Goal: Task Accomplishment & Management: Manage account settings

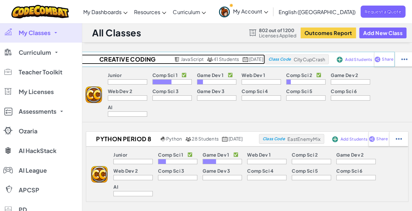
click at [132, 60] on h2 "Creative Coding Period 5" at bounding box center [127, 59] width 92 height 10
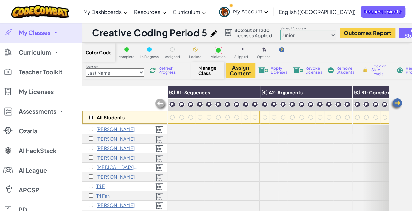
click at [91, 117] on input "checkbox" at bounding box center [91, 117] width 4 height 4
checkbox input "true"
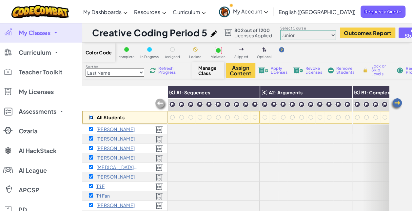
checkbox input "true"
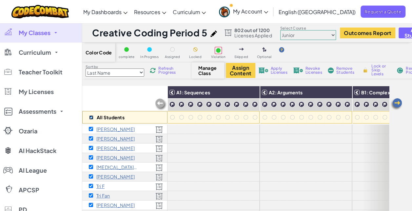
checkbox input "true"
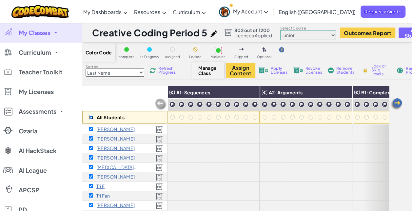
checkbox input "true"
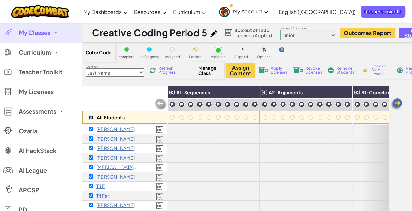
checkbox input "true"
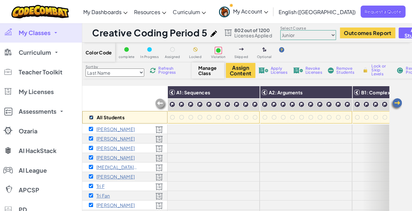
checkbox input "true"
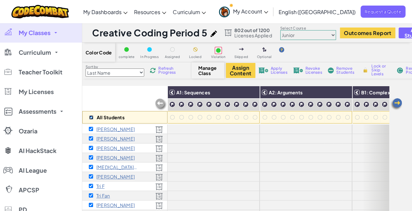
checkbox input "true"
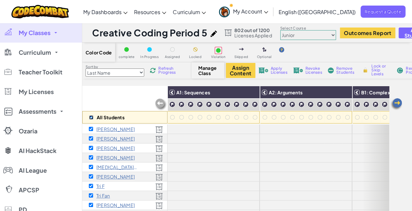
checkbox input "true"
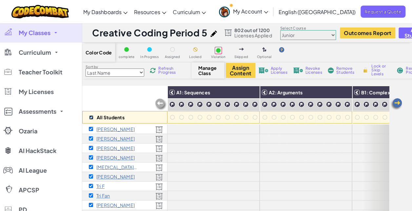
checkbox input "true"
click at [312, 70] on span "Revoke Licenses" at bounding box center [313, 71] width 17 height 8
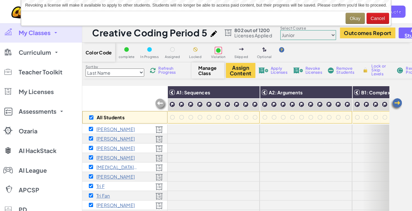
click at [343, 72] on span "Remove Students" at bounding box center [346, 71] width 20 height 8
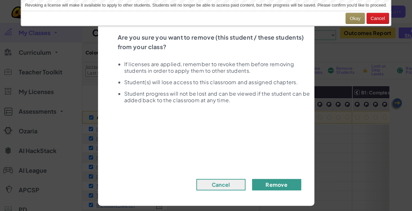
click at [278, 186] on button "Remove" at bounding box center [276, 184] width 49 height 11
click at [351, 18] on button "Okay" at bounding box center [354, 18] width 19 height 11
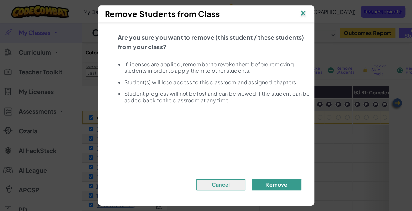
click at [271, 185] on button "Remove" at bounding box center [276, 184] width 49 height 11
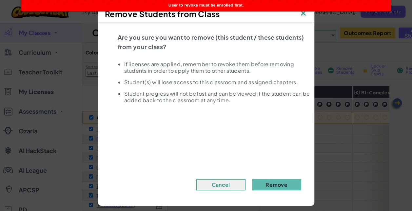
click at [306, 14] on img at bounding box center [303, 14] width 9 height 10
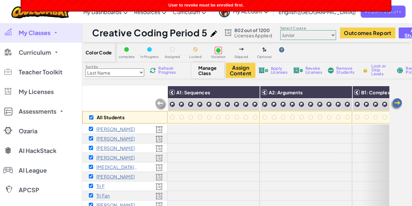
click at [347, 72] on span "Remove Students" at bounding box center [346, 71] width 20 height 8
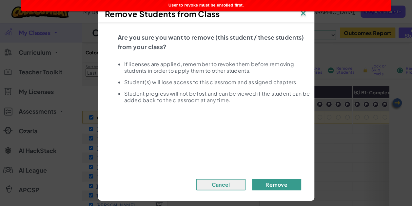
click at [272, 184] on button "Remove" at bounding box center [276, 184] width 49 height 11
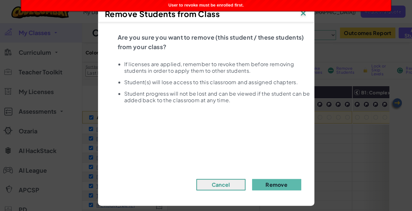
click at [302, 14] on img at bounding box center [303, 14] width 9 height 10
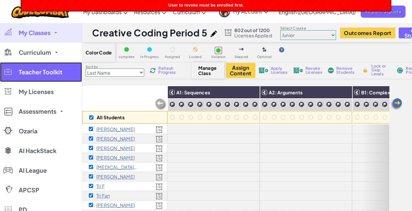
click at [64, 75] on link "Teacher Toolkit" at bounding box center [41, 72] width 82 height 20
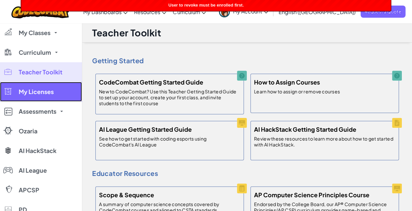
click at [52, 92] on span "My Licenses" at bounding box center [36, 92] width 35 height 6
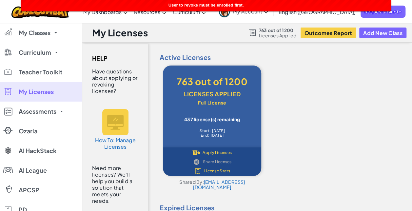
click at [363, 5] on div "User to revoke must be enrolled first." at bounding box center [205, 5] width 369 height 11
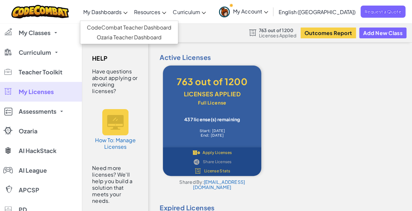
click at [127, 14] on icon at bounding box center [125, 13] width 4 height 2
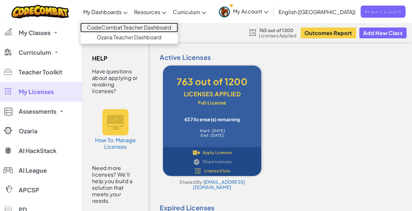
click at [146, 27] on link "CodeCombat Teacher Dashboard" at bounding box center [129, 28] width 98 height 10
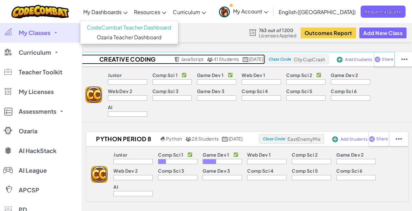
click at [213, 59] on span "41 Students" at bounding box center [226, 59] width 26 height 6
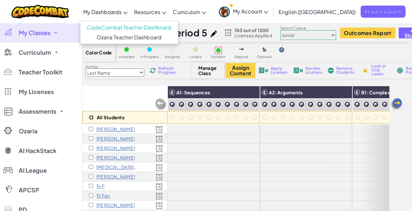
click at [92, 117] on input "checkbox" at bounding box center [91, 117] width 4 height 4
checkbox input "true"
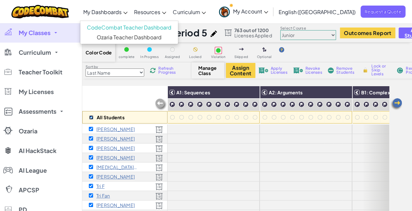
checkbox input "true"
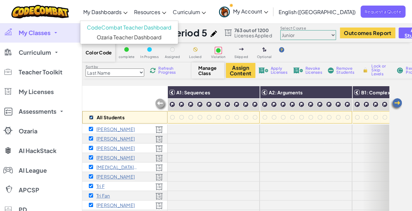
checkbox input "true"
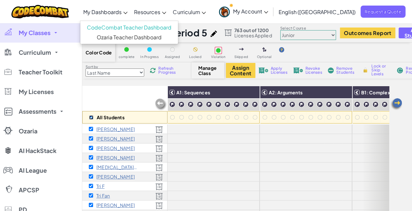
checkbox input "true"
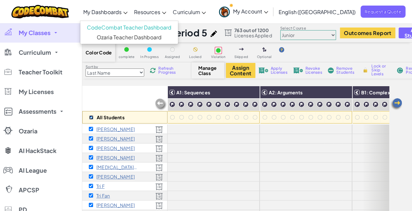
checkbox input "true"
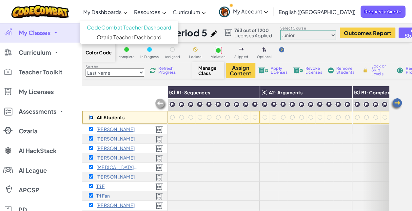
checkbox input "true"
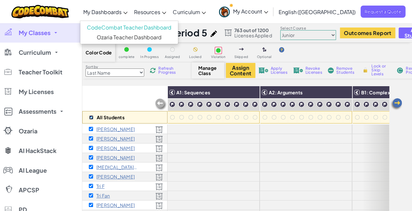
checkbox input "true"
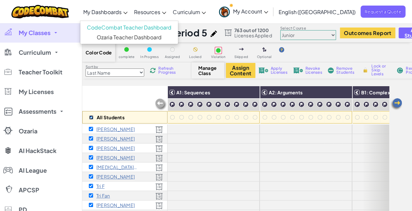
checkbox input "true"
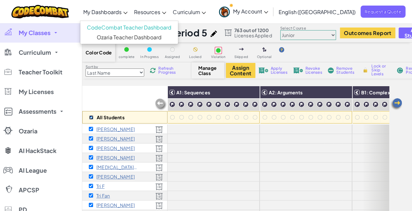
checkbox input "true"
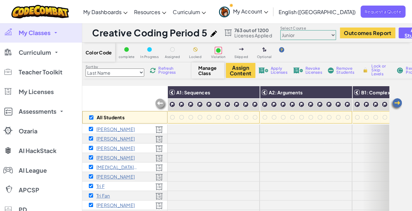
click at [201, 73] on span "Manage Class" at bounding box center [207, 70] width 19 height 10
click at [348, 70] on span "Remove Students" at bounding box center [346, 71] width 20 height 8
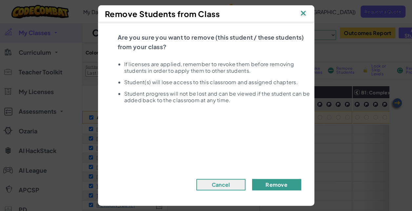
click at [282, 185] on button "Remove" at bounding box center [276, 184] width 49 height 11
click at [274, 185] on button "Remove" at bounding box center [276, 184] width 49 height 11
click at [276, 184] on button "Remove" at bounding box center [276, 184] width 49 height 11
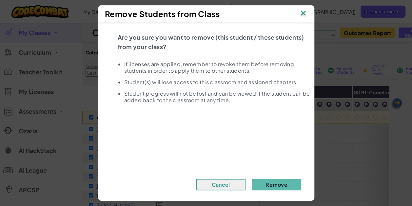
click at [305, 13] on img at bounding box center [303, 14] width 9 height 10
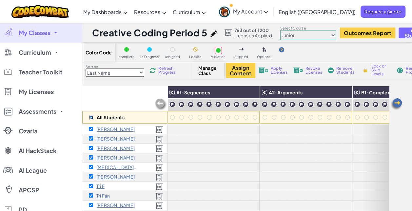
click at [89, 117] on input "checkbox" at bounding box center [91, 117] width 4 height 4
checkbox input "false"
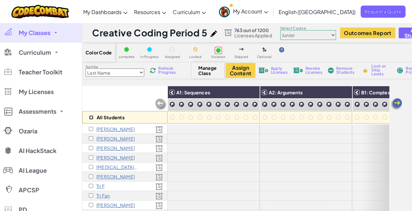
checkbox input "false"
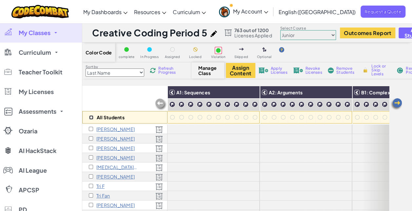
checkbox input "false"
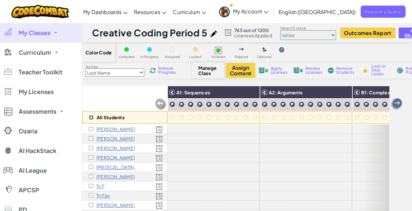
checkbox input "false"
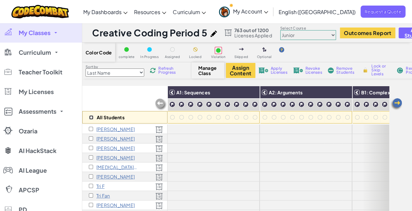
checkbox input "false"
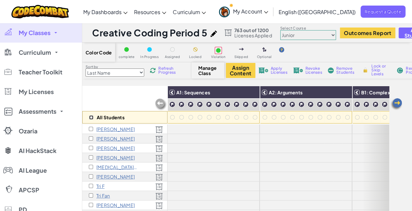
checkbox input "false"
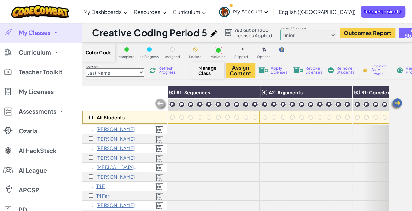
checkbox input "false"
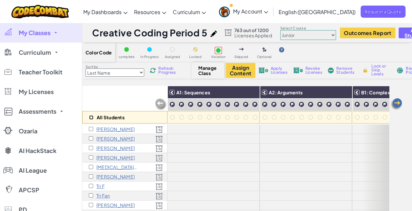
checkbox input "false"
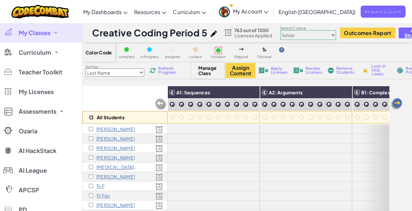
checkbox input "false"
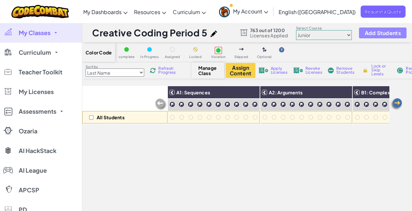
click at [376, 34] on span "Add Students" at bounding box center [382, 33] width 36 height 6
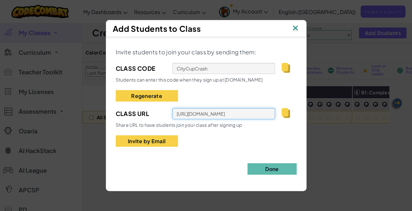
click at [249, 117] on input "https://codecombat.com/students?_cc=CityCupCrash" at bounding box center [223, 113] width 103 height 11
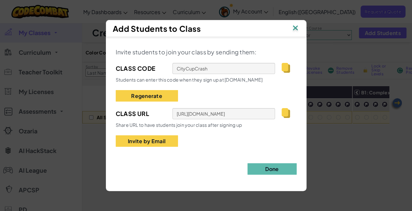
click at [283, 113] on img at bounding box center [286, 113] width 8 height 10
click at [293, 28] on img at bounding box center [295, 29] width 9 height 10
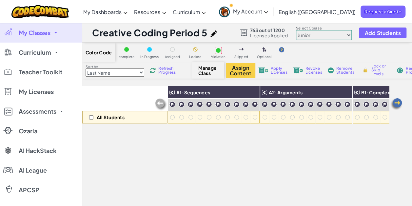
click at [214, 31] on img at bounding box center [213, 33] width 7 height 7
select select "javascript"
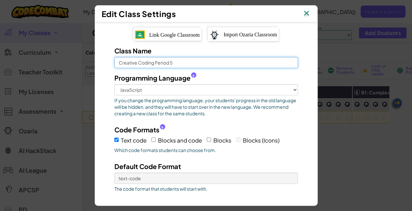
drag, startPoint x: 168, startPoint y: 60, endPoint x: 174, endPoint y: 60, distance: 6.2
click at [174, 60] on input "Creative Coding Period 5" at bounding box center [206, 62] width 184 height 11
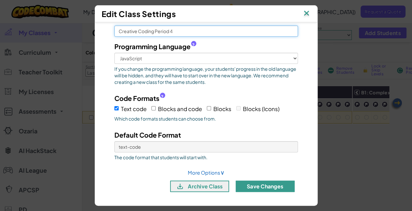
type input "Creative Coding Period 4"
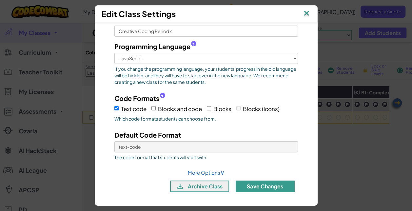
click at [279, 182] on button "Save Changes" at bounding box center [265, 186] width 59 height 11
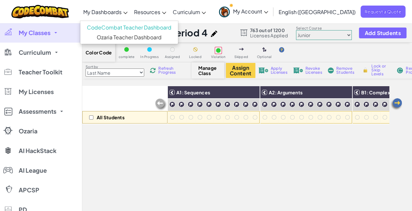
click at [122, 11] on span "My Dashboards" at bounding box center [102, 12] width 38 height 7
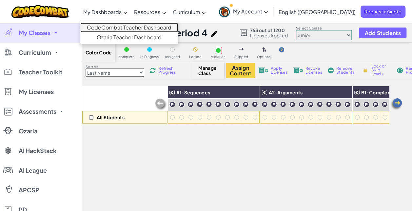
click at [132, 26] on link "CodeCombat Teacher Dashboard" at bounding box center [129, 28] width 98 height 10
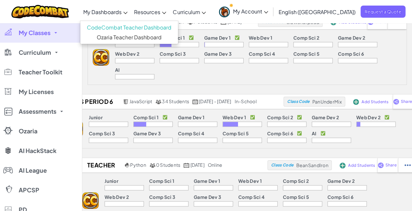
scroll to position [164, 0]
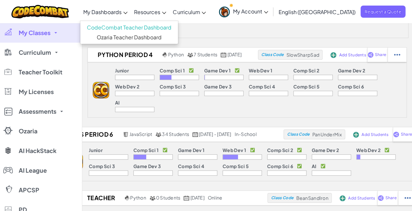
click at [84, 15] on div "Toggle navigation My Dashboards CodeCombat Teacher Dashboard Ozaria Teacher Das…" at bounding box center [205, 11] width 415 height 23
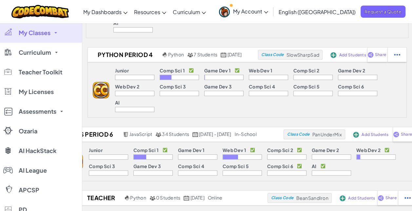
click at [95, 70] on div "Creative Coding Period 4 JavaScript 0 Students January 16th, 2025 Class Code Ci…" at bounding box center [247, 74] width 330 height 373
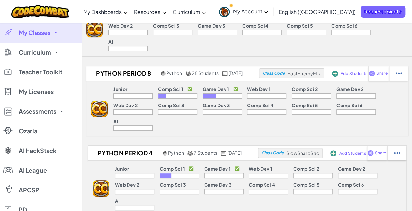
scroll to position [0, 0]
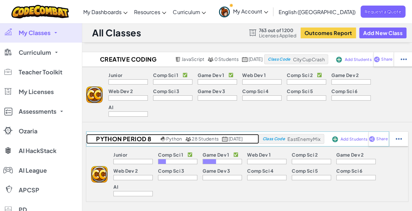
click at [192, 136] on span "28 Students" at bounding box center [205, 139] width 27 height 6
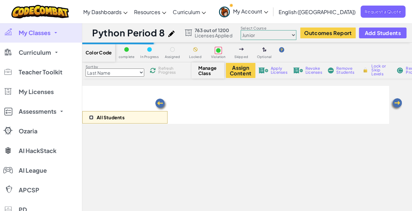
click at [90, 119] on input "checkbox" at bounding box center [91, 117] width 4 height 4
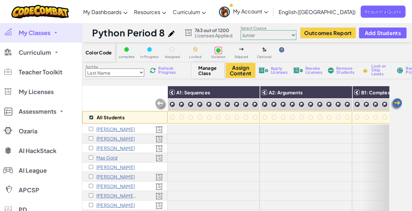
click at [90, 117] on input "checkbox" at bounding box center [91, 117] width 4 height 4
checkbox input "true"
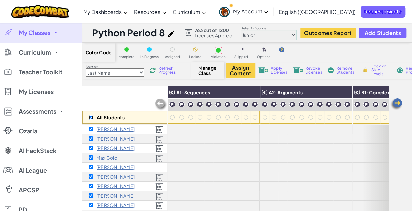
checkbox input "true"
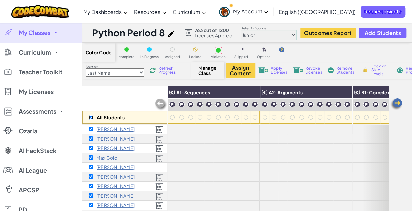
checkbox input "true"
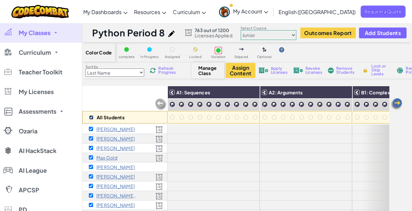
checkbox input "true"
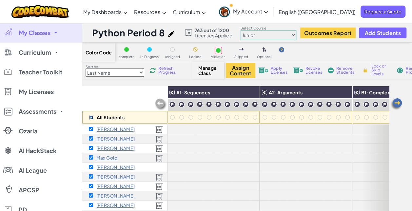
checkbox input "true"
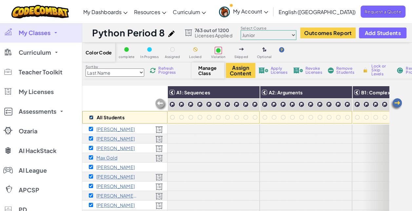
checkbox input "true"
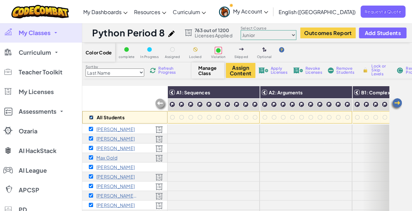
checkbox input "true"
click at [315, 69] on span "Revoke Licenses" at bounding box center [313, 71] width 17 height 8
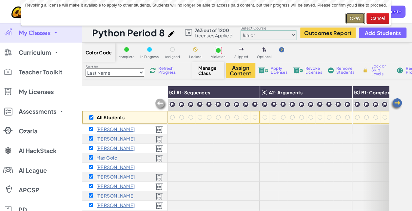
click at [354, 16] on button "Okay" at bounding box center [354, 18] width 19 height 11
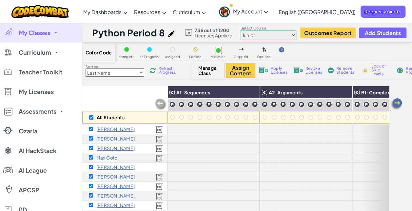
click at [342, 68] on span "Remove Students" at bounding box center [346, 71] width 20 height 8
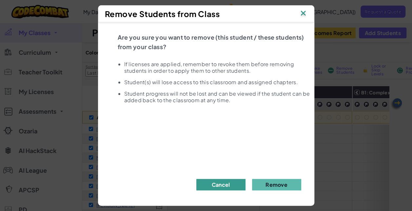
click at [223, 185] on button "Cancel" at bounding box center [220, 184] width 49 height 11
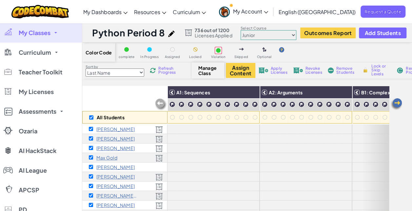
click at [347, 67] on span "Remove Students" at bounding box center [346, 71] width 20 height 8
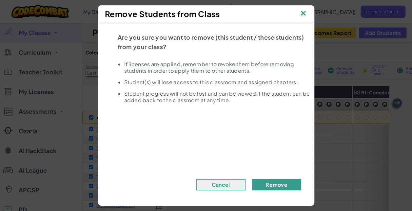
click at [268, 183] on button "Remove" at bounding box center [276, 184] width 49 height 11
click at [275, 184] on button "Remove" at bounding box center [276, 184] width 49 height 11
click at [269, 184] on button "Remove" at bounding box center [276, 184] width 49 height 11
click at [305, 15] on img at bounding box center [303, 14] width 9 height 10
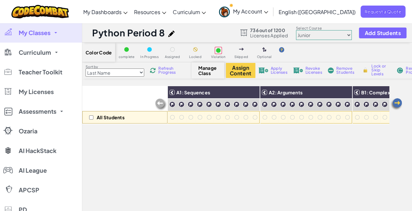
click at [172, 31] on img at bounding box center [171, 33] width 7 height 7
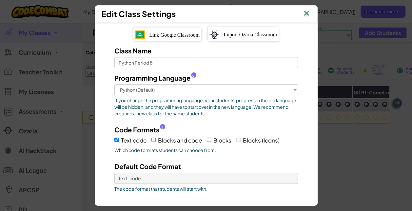
click at [309, 14] on img at bounding box center [306, 14] width 9 height 10
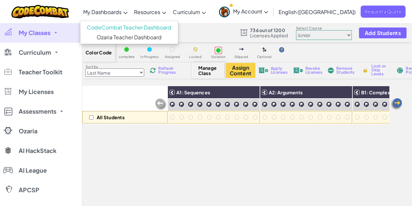
click at [116, 16] on link "My Dashboards" at bounding box center [105, 12] width 51 height 18
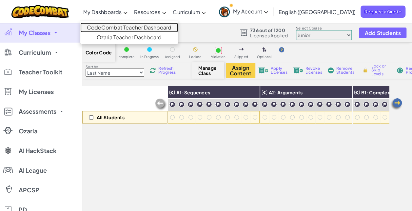
click at [116, 28] on link "CodeCombat Teacher Dashboard" at bounding box center [129, 28] width 98 height 10
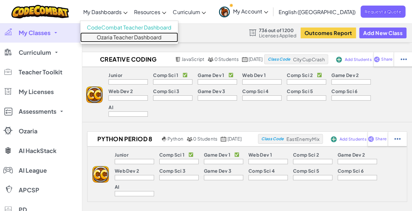
click at [149, 36] on link "Ozaria Teacher Dashboard" at bounding box center [129, 37] width 98 height 10
